Goal: Find specific page/section: Find specific page/section

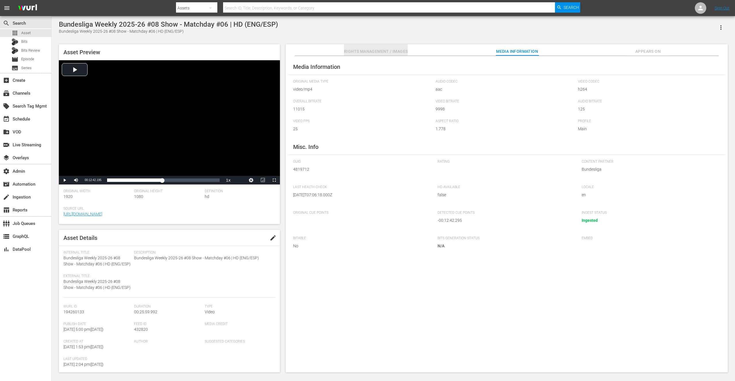
click at [376, 52] on span "Rights Management / Images" at bounding box center [376, 51] width 64 height 7
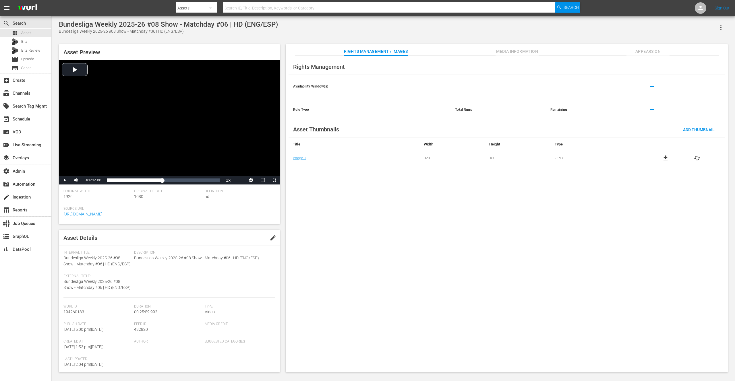
click at [520, 51] on span "Media Information" at bounding box center [516, 51] width 43 height 7
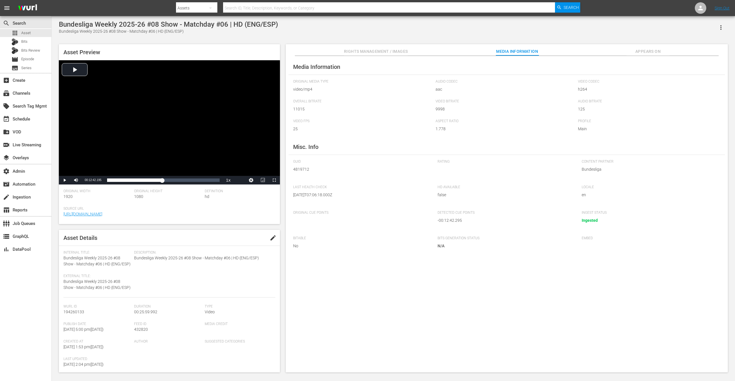
click at [411, 30] on div "Bundesliga Weekly 2025-26 #08 Show - Matchday #06 | HD (ENG/ESP) Bundesliga Wee…" at bounding box center [393, 27] width 669 height 14
click at [410, 30] on div "Bundesliga Weekly 2025-26 #08 Show - Matchday #06 | HD (ENG/ESP) Bundesliga Wee…" at bounding box center [393, 27] width 669 height 14
